Goal: Information Seeking & Learning: Learn about a topic

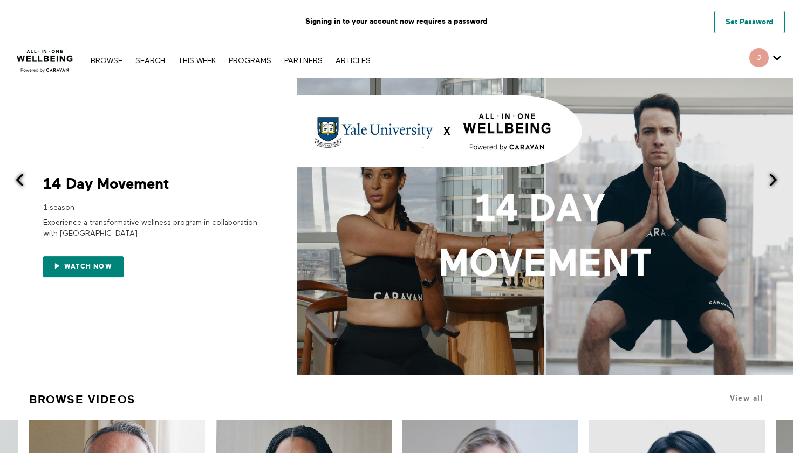
click at [724, 23] on link "Set Password" at bounding box center [749, 22] width 71 height 23
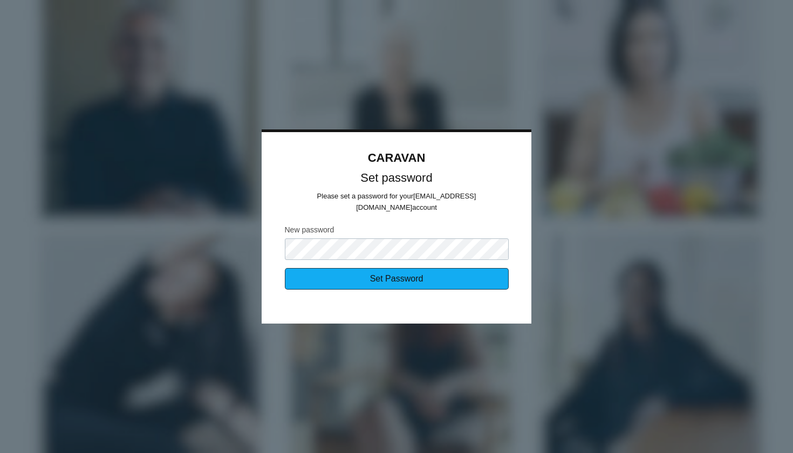
click at [372, 272] on input "Set Password" at bounding box center [397, 279] width 224 height 22
type input "Sending..."
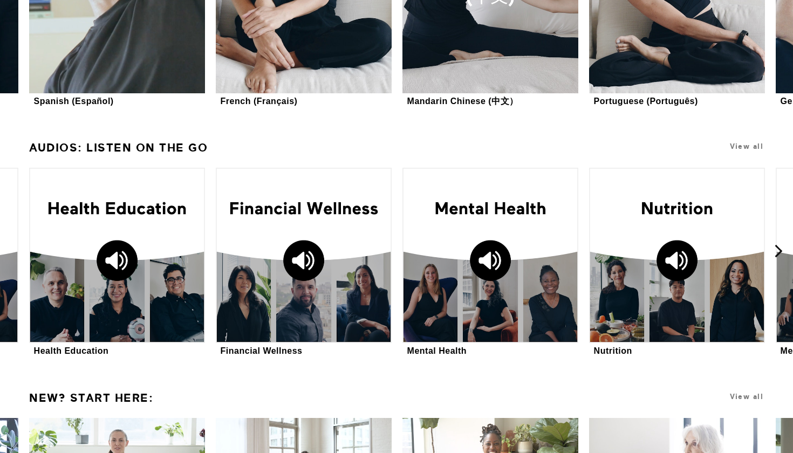
scroll to position [1233, 0]
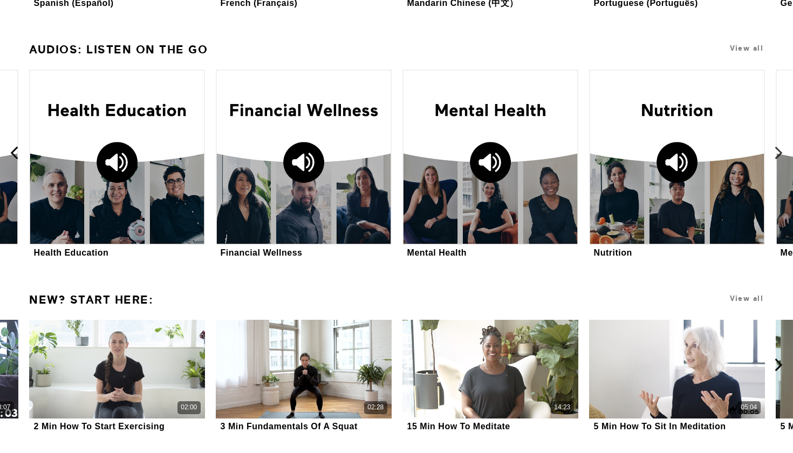
click at [15, 151] on icon at bounding box center [14, 152] width 13 height 13
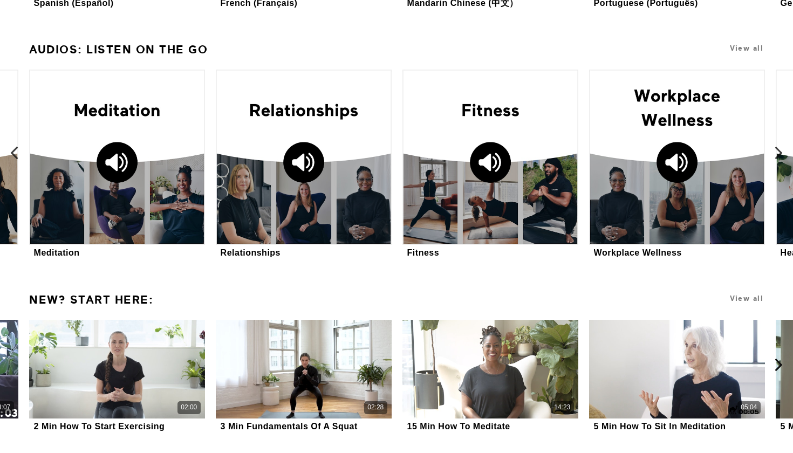
click at [15, 151] on icon at bounding box center [14, 152] width 13 height 13
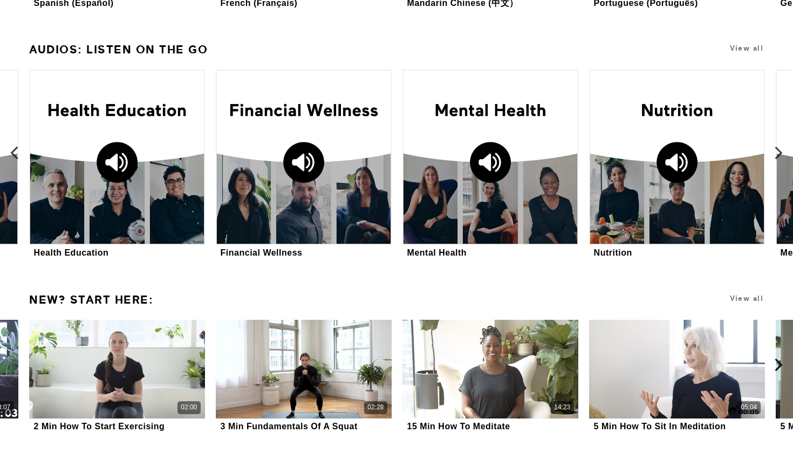
click at [15, 151] on icon at bounding box center [14, 152] width 13 height 13
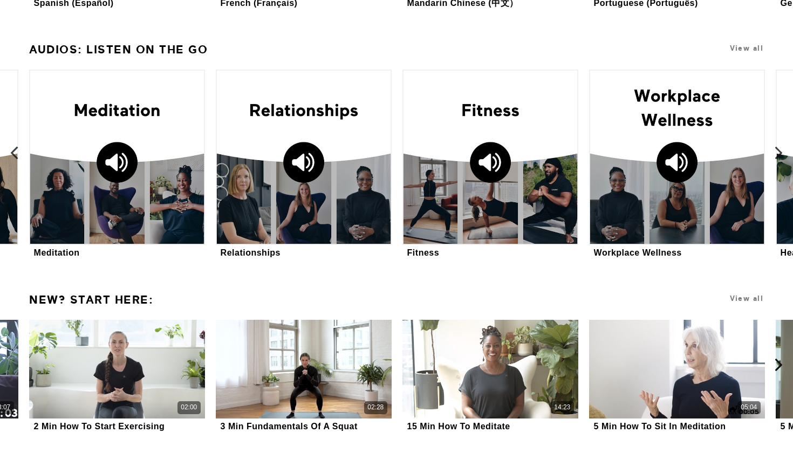
click at [15, 151] on icon at bounding box center [14, 152] width 13 height 13
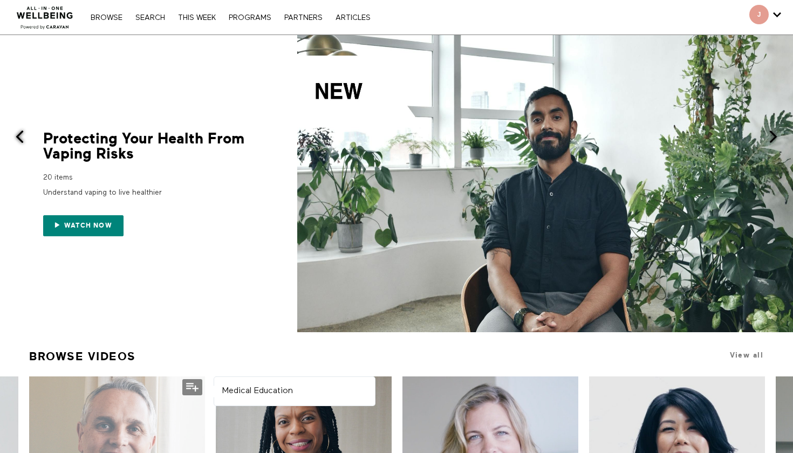
scroll to position [0, 0]
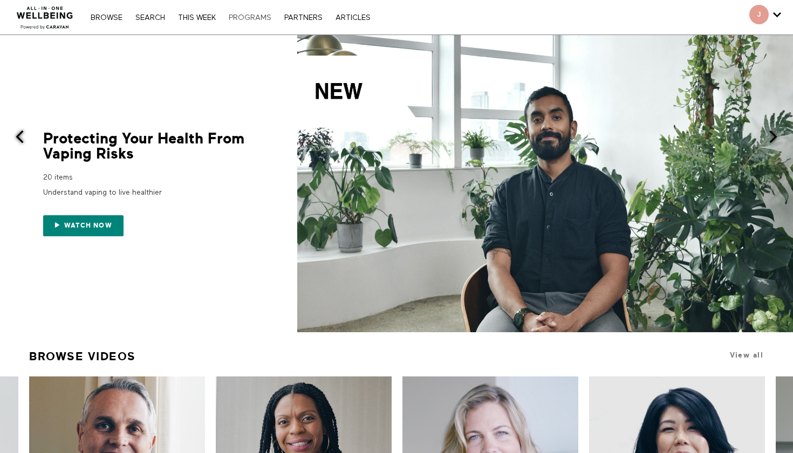
click at [247, 16] on link "PROGRAMS" at bounding box center [249, 18] width 53 height 8
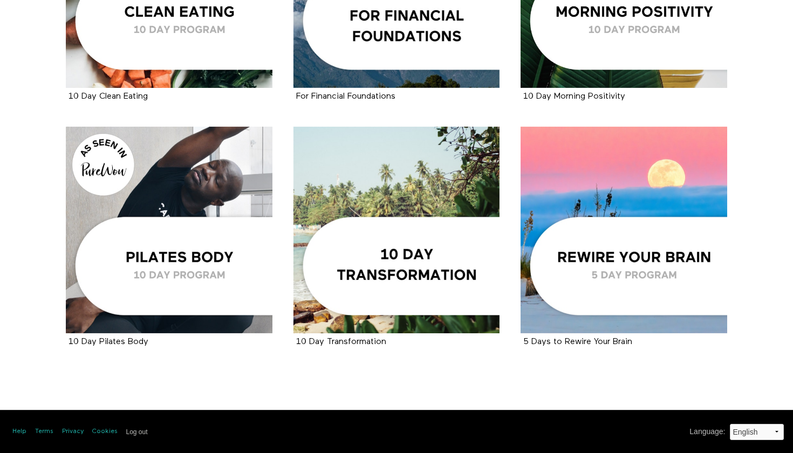
scroll to position [1590, 0]
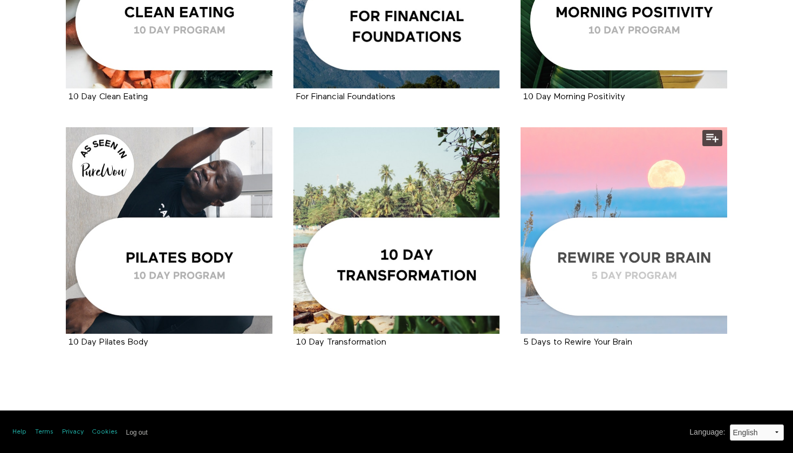
click at [599, 279] on div at bounding box center [624, 230] width 207 height 207
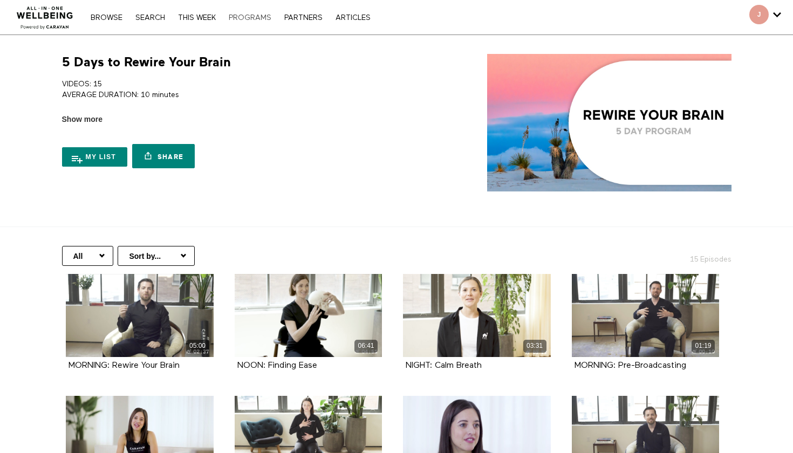
click at [259, 19] on link "PROGRAMS" at bounding box center [249, 18] width 53 height 8
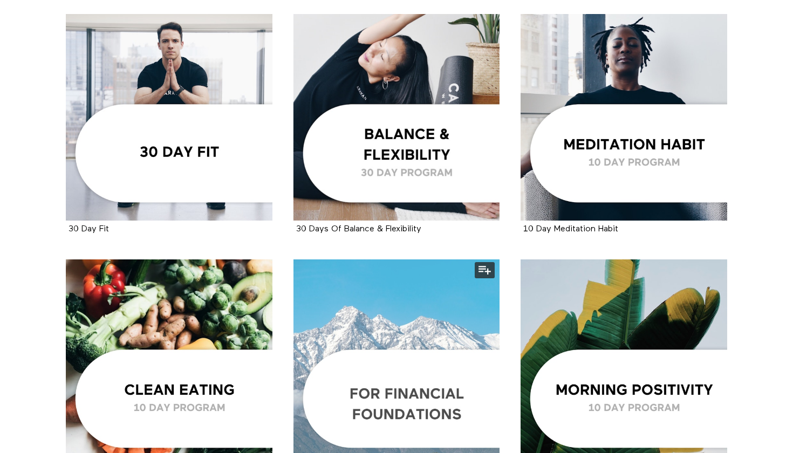
scroll to position [1201, 0]
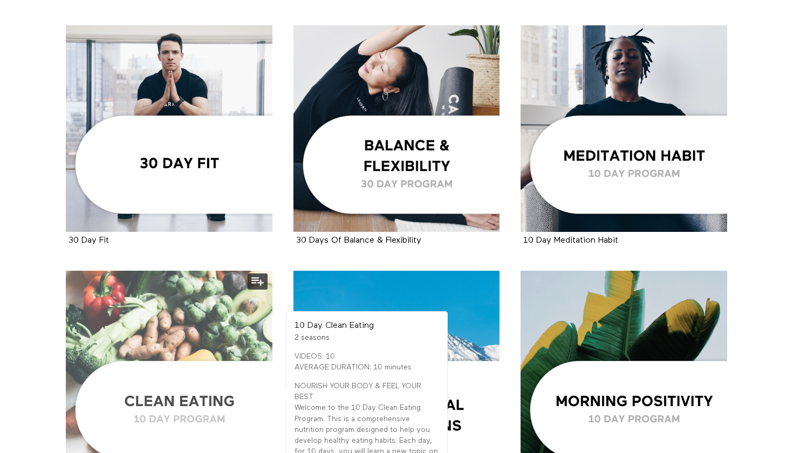
click at [203, 341] on div at bounding box center [169, 374] width 207 height 207
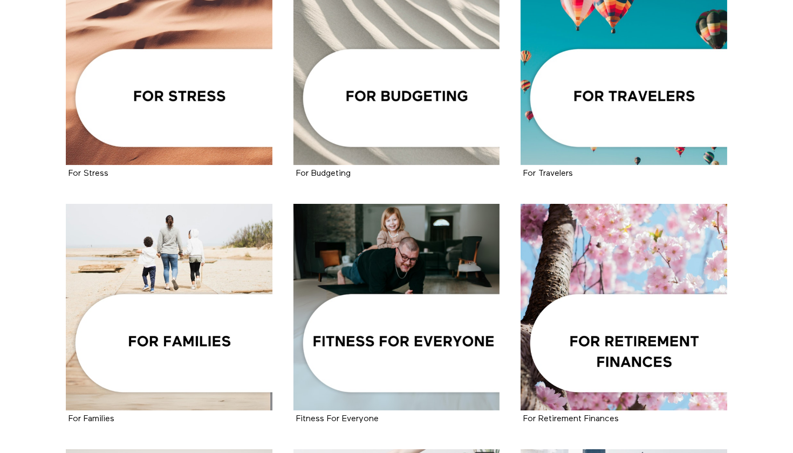
scroll to position [745, 0]
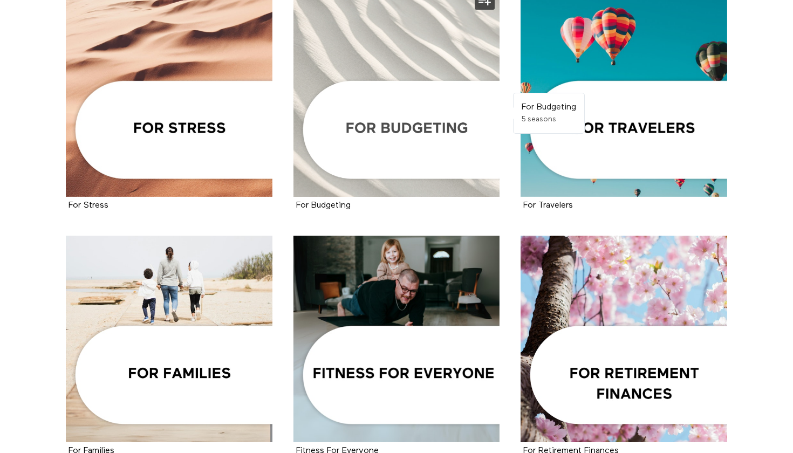
click at [457, 132] on div at bounding box center [396, 94] width 207 height 207
